Goal: Information Seeking & Learning: Learn about a topic

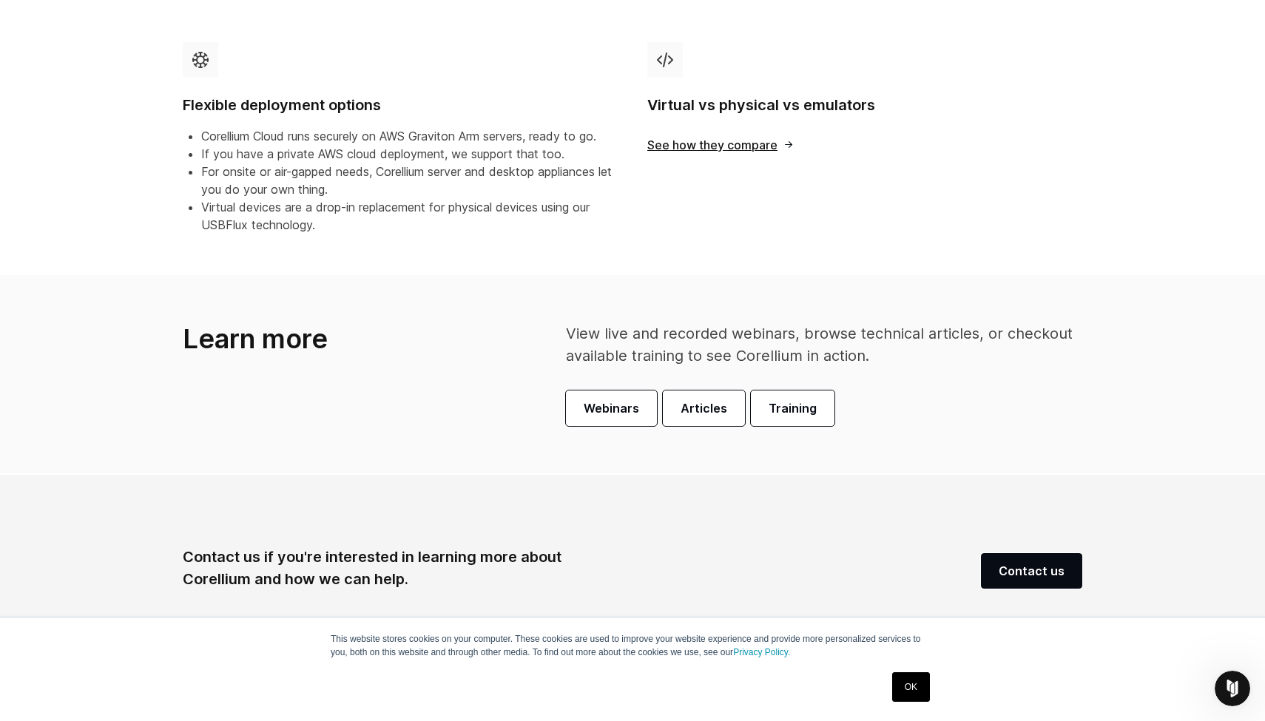
scroll to position [796, 0]
click at [909, 694] on link "OK" at bounding box center [911, 688] width 38 height 30
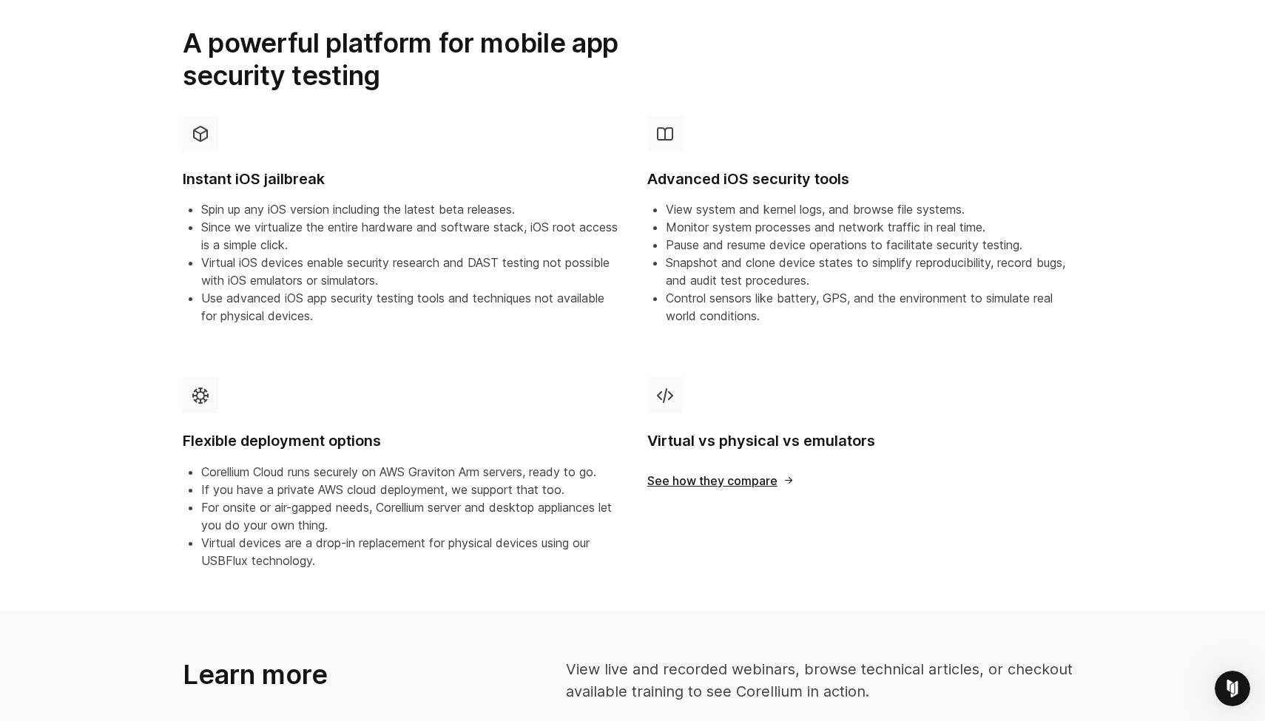
scroll to position [556, 0]
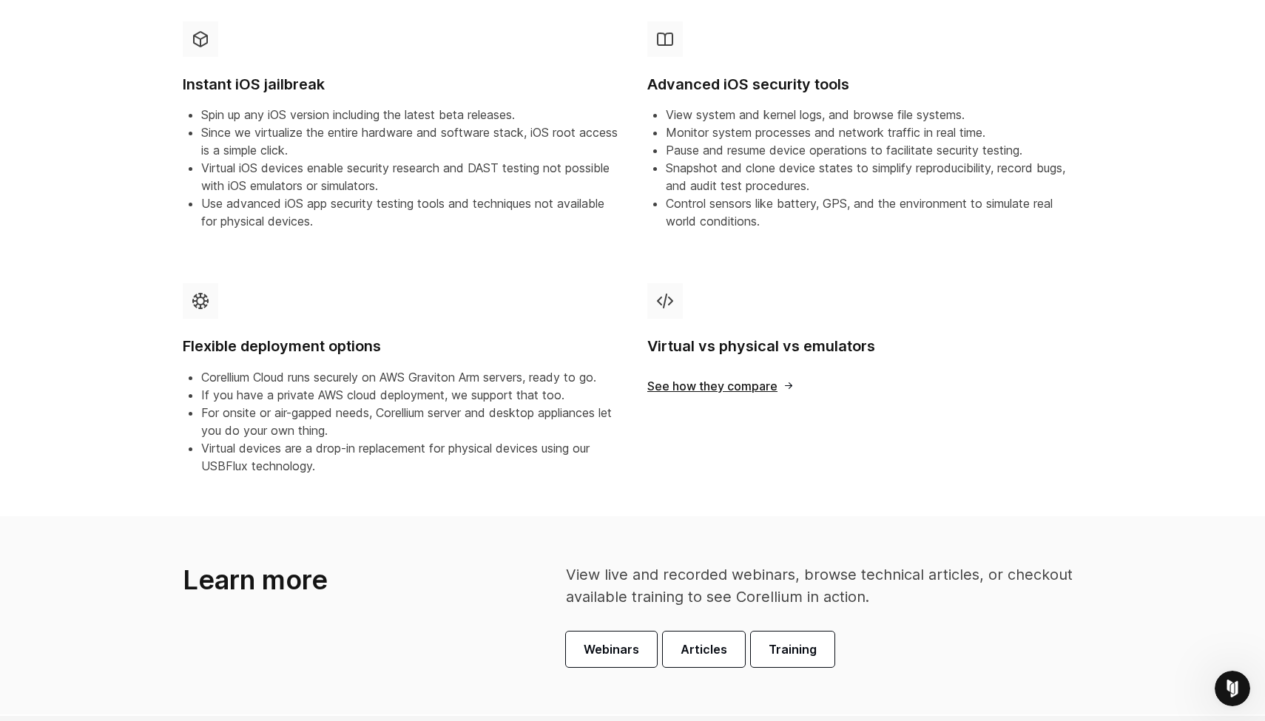
click at [737, 383] on span "See how they compare" at bounding box center [720, 386] width 147 height 12
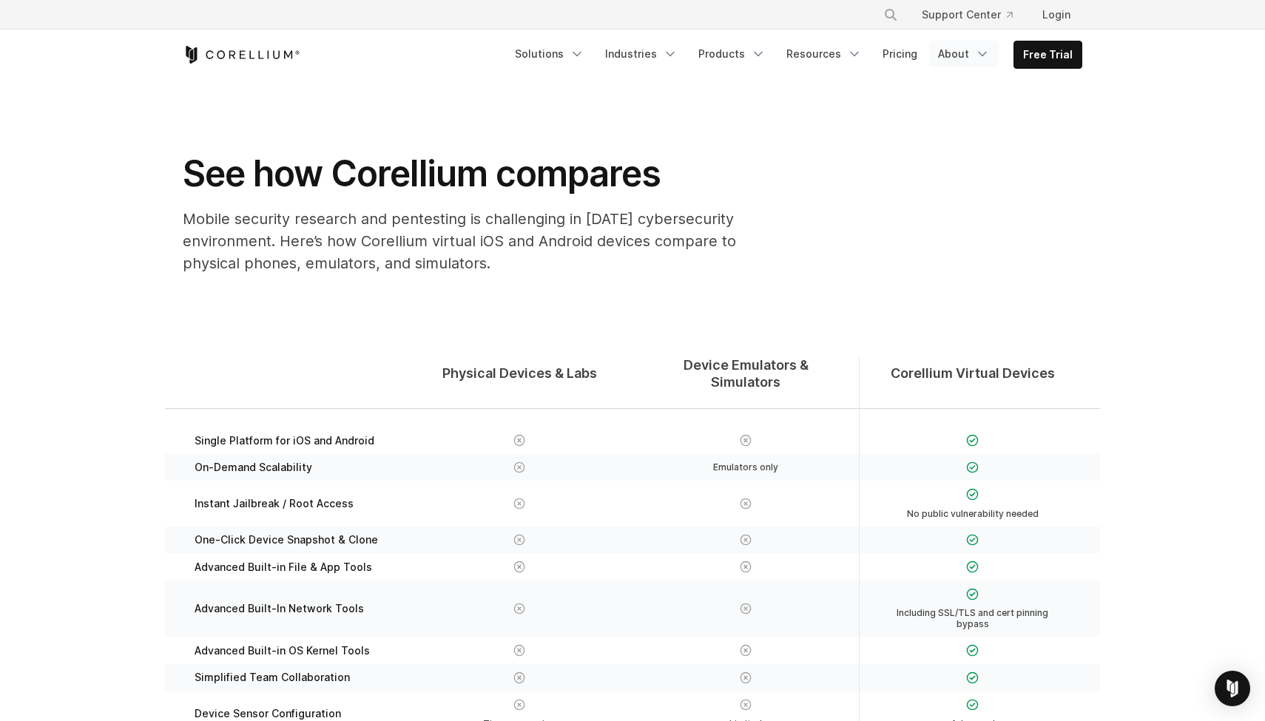
click at [973, 54] on link "About" at bounding box center [964, 54] width 70 height 27
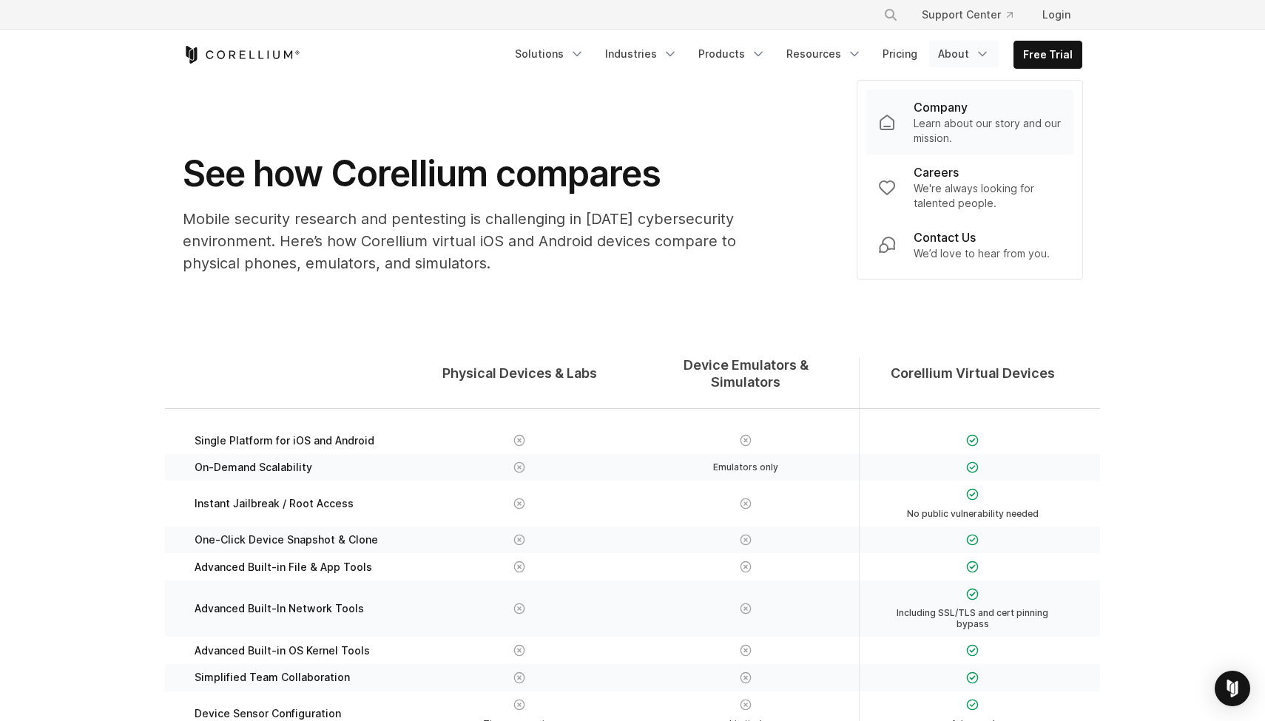
click at [950, 121] on p "Learn about our story and our mission." at bounding box center [988, 131] width 148 height 30
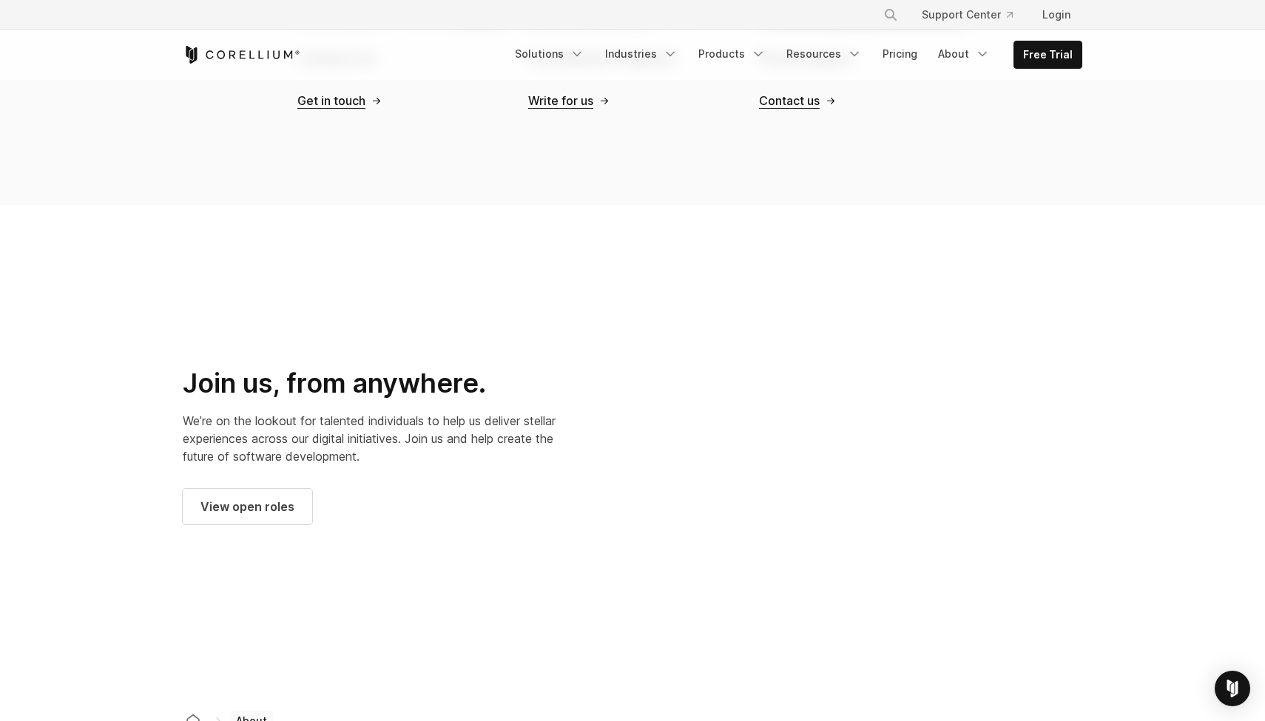
scroll to position [1785, 0]
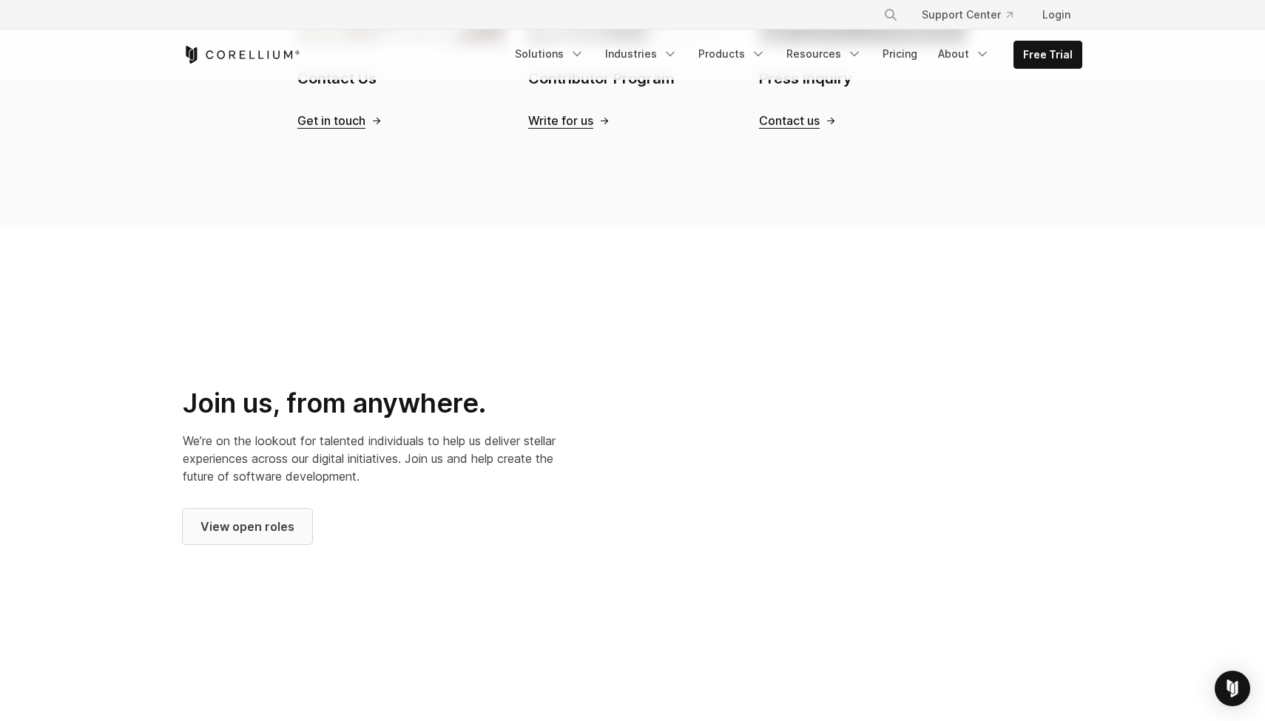
click at [276, 518] on span "View open roles" at bounding box center [248, 527] width 94 height 18
